Goal: Transaction & Acquisition: Purchase product/service

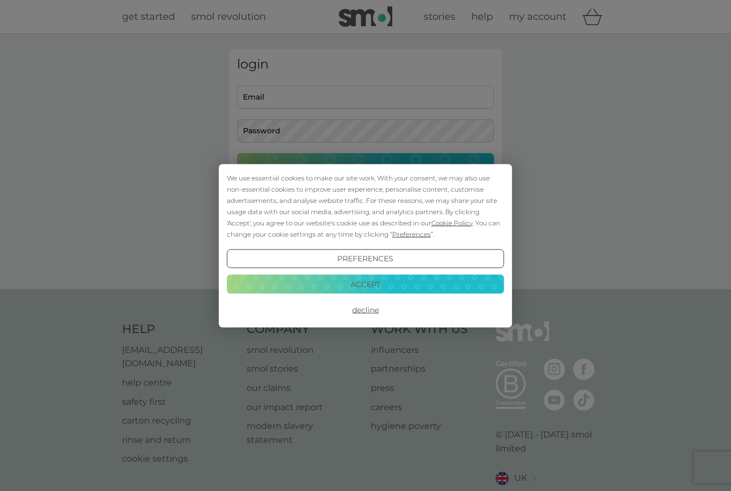
click at [386, 287] on button "Accept" at bounding box center [365, 284] width 277 height 19
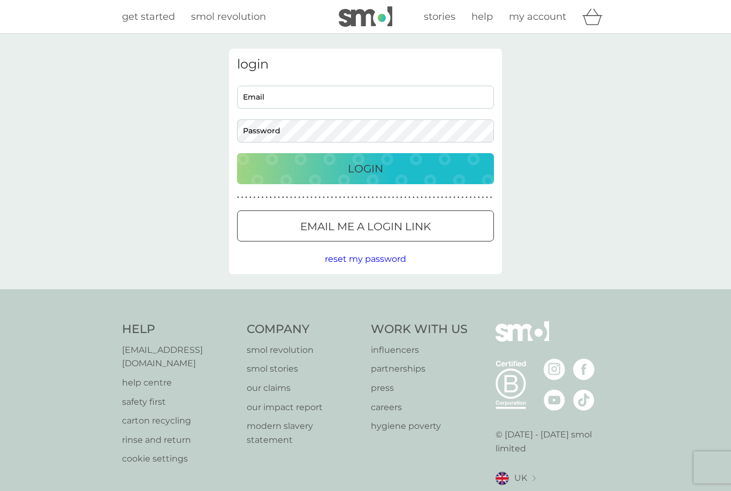
click at [351, 98] on input "Email" at bounding box center [365, 97] width 257 height 23
type input "[EMAIL_ADDRESS][DOMAIN_NAME]"
click at [366, 168] on button "Login" at bounding box center [365, 168] width 257 height 31
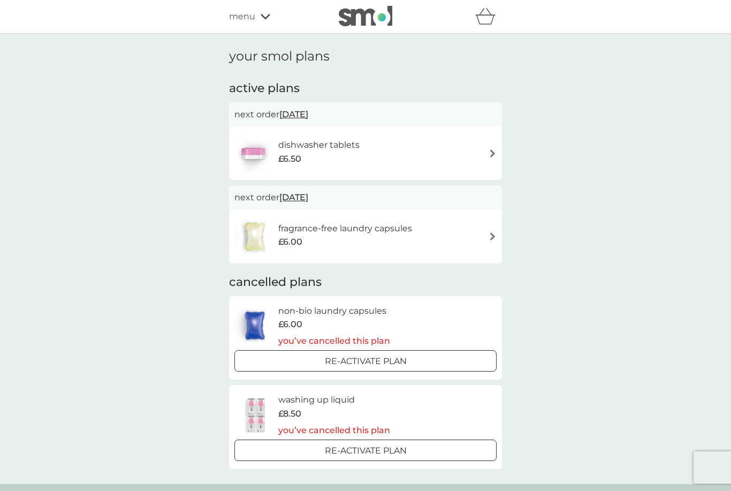
click at [396, 150] on div "dishwasher tablets £6.50" at bounding box center [365, 152] width 262 height 37
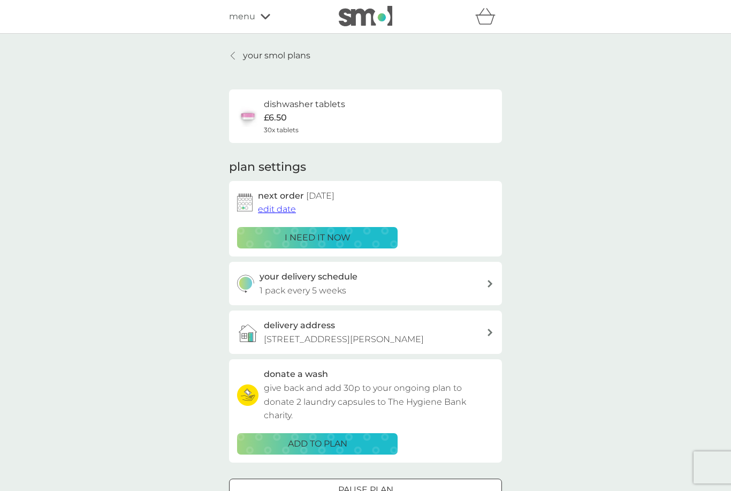
click at [361, 236] on div "i need it now" at bounding box center [317, 238] width 147 height 14
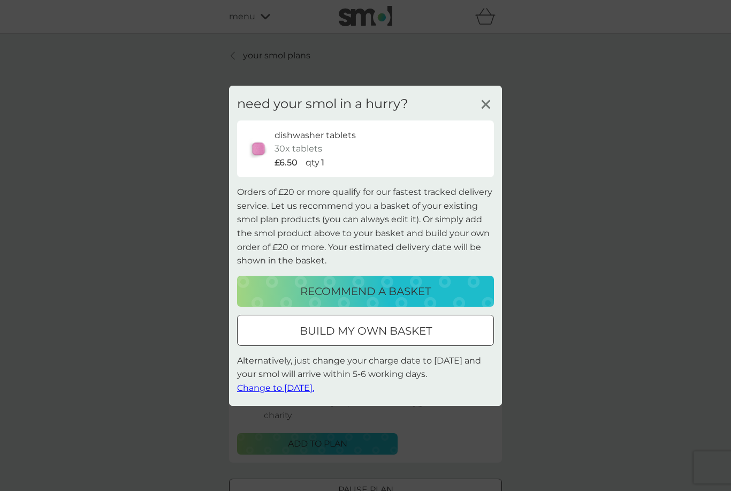
click at [483, 110] on icon at bounding box center [486, 104] width 16 height 16
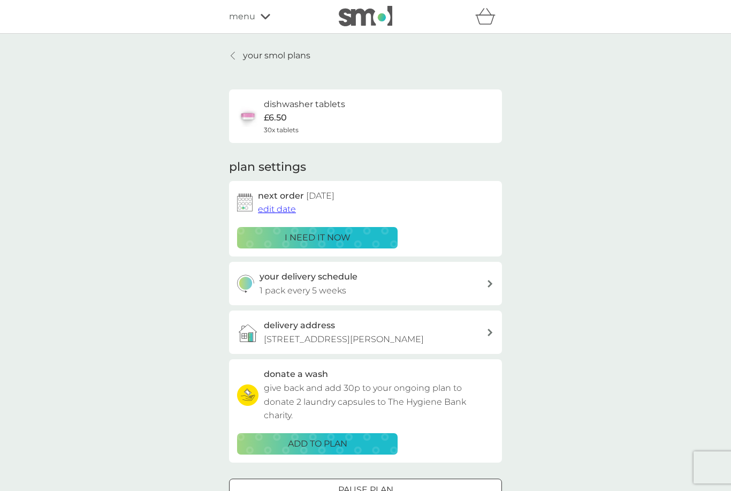
click at [359, 237] on div "i need it now" at bounding box center [317, 238] width 147 height 14
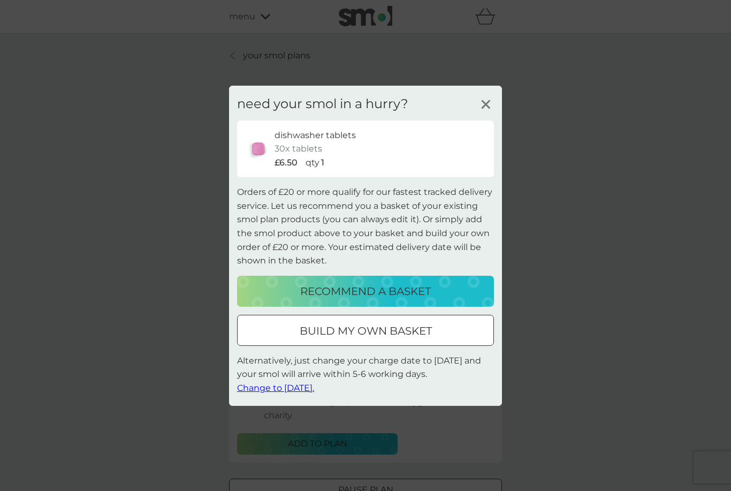
click at [307, 387] on span "Change to [DATE]." at bounding box center [275, 388] width 77 height 10
